Goal: Find specific page/section: Find specific page/section

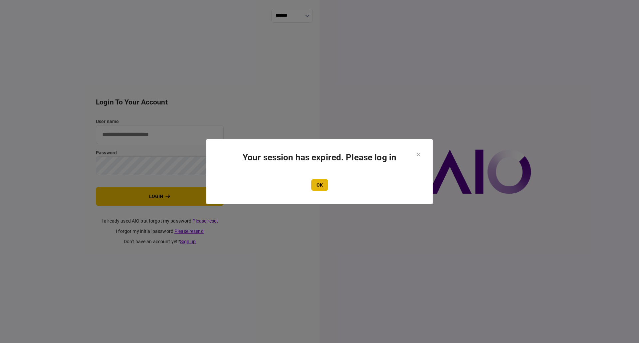
type input "**********"
click at [319, 187] on button "OK" at bounding box center [319, 185] width 17 height 12
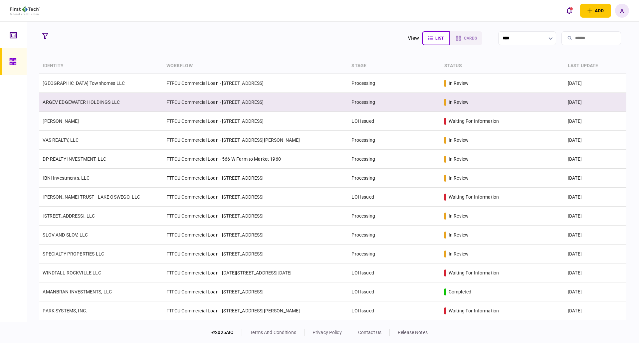
click at [75, 103] on link "ARGEV EDGEWATER HOLDINGS LLC" at bounding box center [81, 102] width 77 height 5
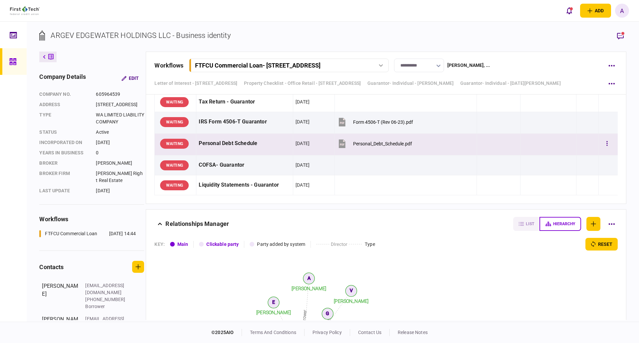
scroll to position [1930, 0]
